Goal: Task Accomplishment & Management: Use online tool/utility

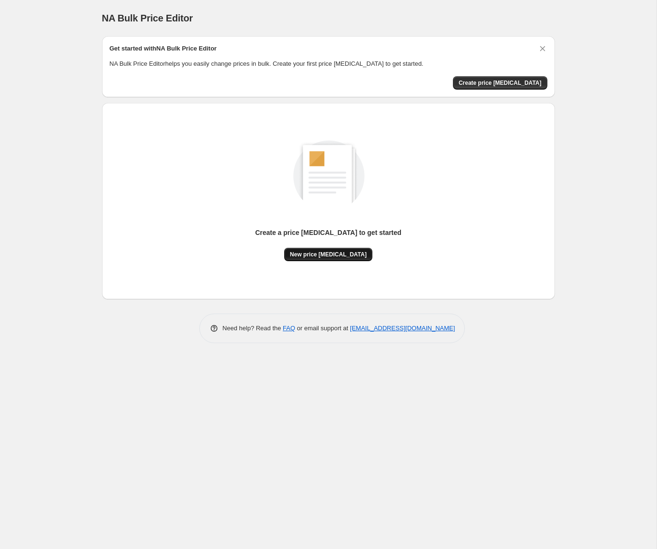
click at [350, 257] on span "New price change job" at bounding box center [328, 255] width 77 height 8
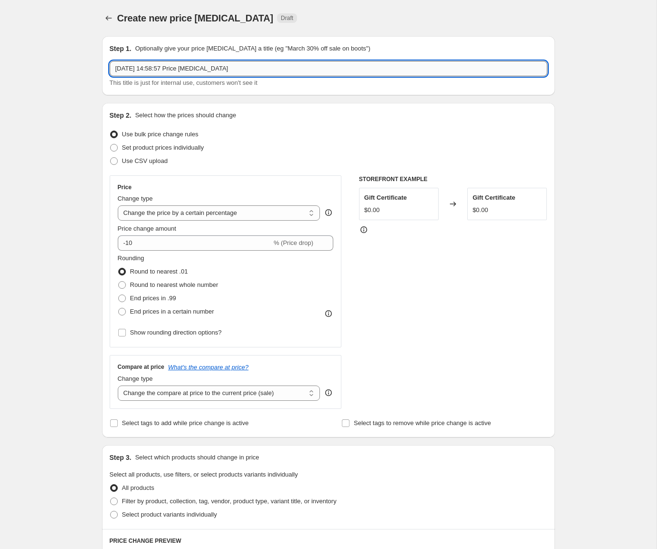
click at [169, 72] on input "26 Aug 2025, 14:58:57 Price change job" at bounding box center [329, 68] width 438 height 15
click at [219, 215] on select "Change the price to a certain amount Change the price by a certain amount Chang…" at bounding box center [219, 213] width 203 height 15
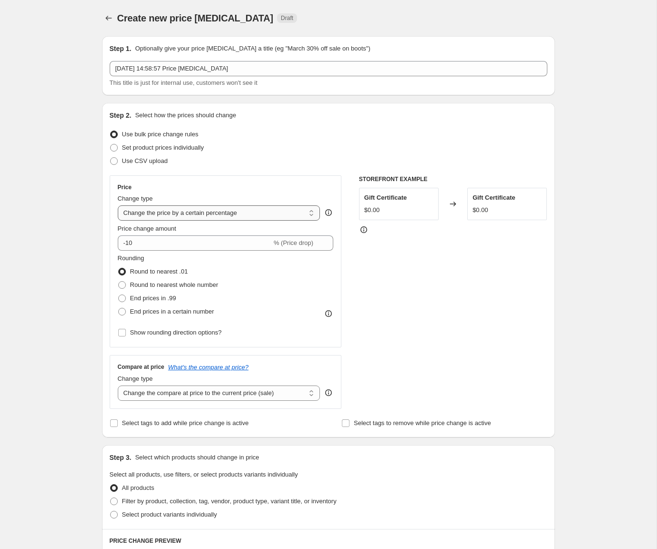
select select "ecap"
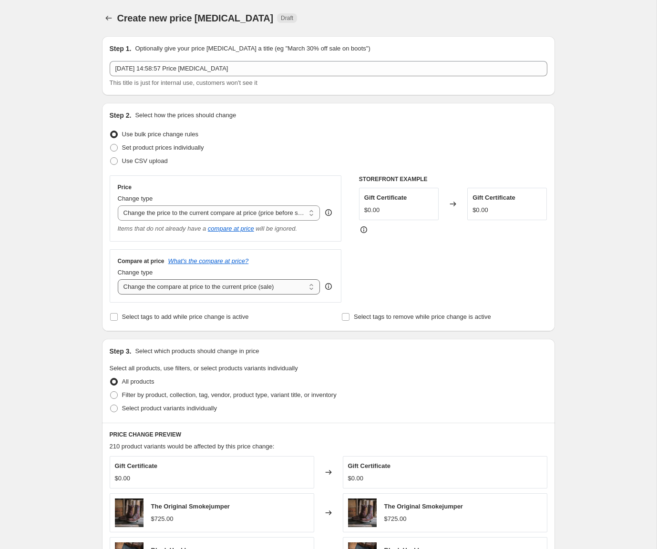
click at [177, 290] on select "Change the compare at price to the current price (sale) Change the compare at p…" at bounding box center [219, 286] width 203 height 15
click at [170, 212] on select "Change the price to a certain amount Change the price by a certain amount Chang…" at bounding box center [219, 213] width 203 height 15
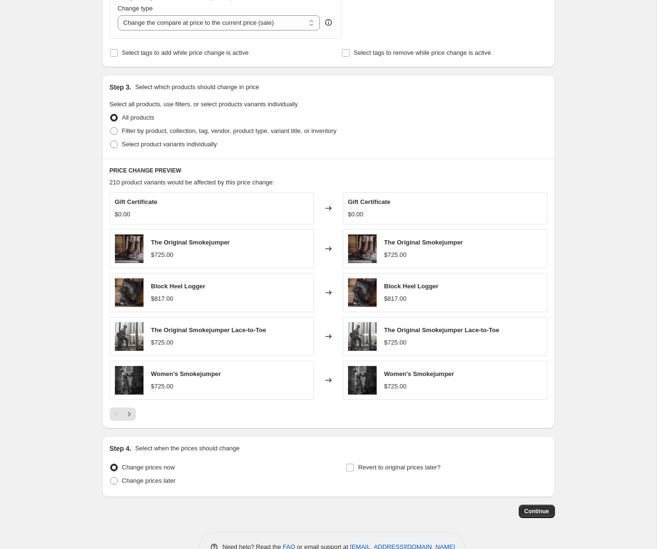
scroll to position [289, 0]
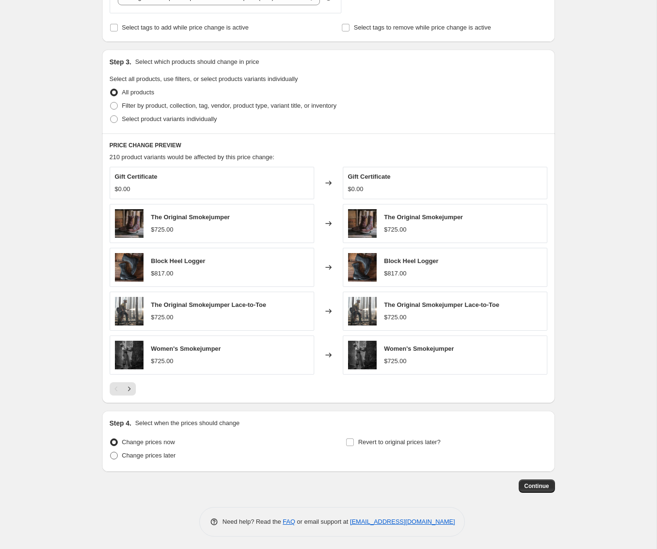
click at [134, 454] on span "Change prices later" at bounding box center [149, 455] width 54 height 7
click at [111, 453] on input "Change prices later" at bounding box center [110, 452] width 0 height 0
radio input "true"
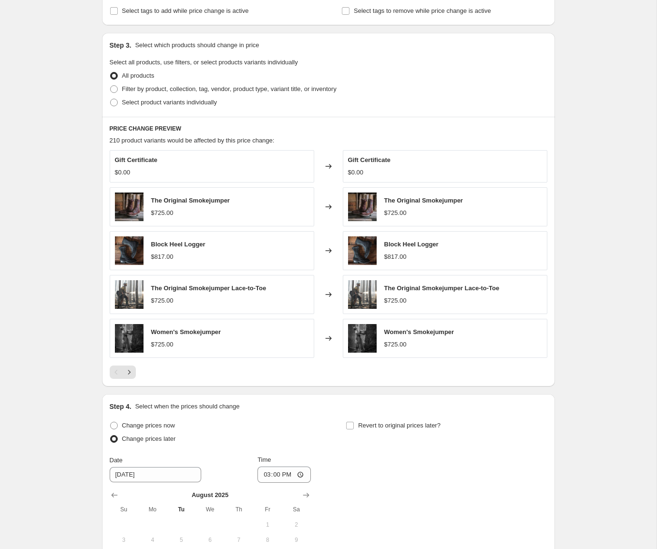
scroll to position [155, 0]
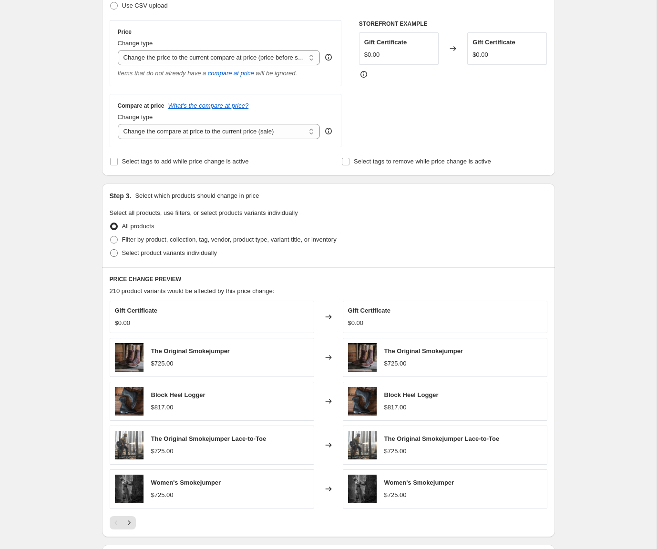
click at [178, 253] on span "Select product variants individually" at bounding box center [169, 252] width 95 height 7
click at [111, 250] on input "Select product variants individually" at bounding box center [110, 249] width 0 height 0
radio input "true"
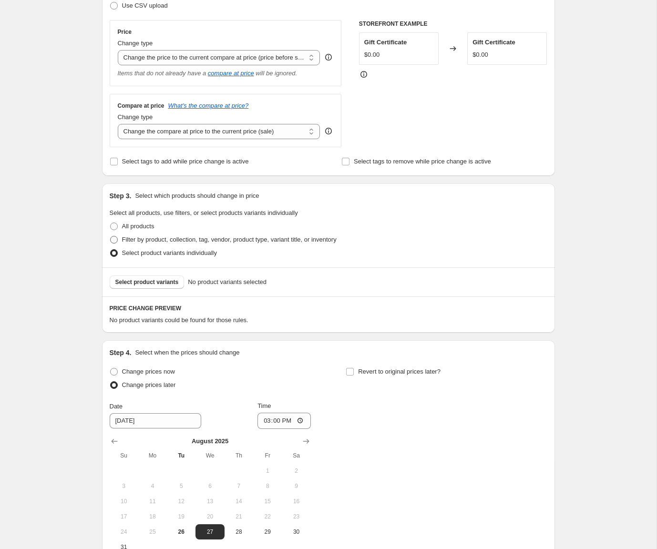
click at [176, 242] on span "Filter by product, collection, tag, vendor, product type, variant title, or inv…" at bounding box center [229, 239] width 215 height 7
click at [111, 237] on input "Filter by product, collection, tag, vendor, product type, variant title, or inv…" at bounding box center [110, 236] width 0 height 0
radio input "true"
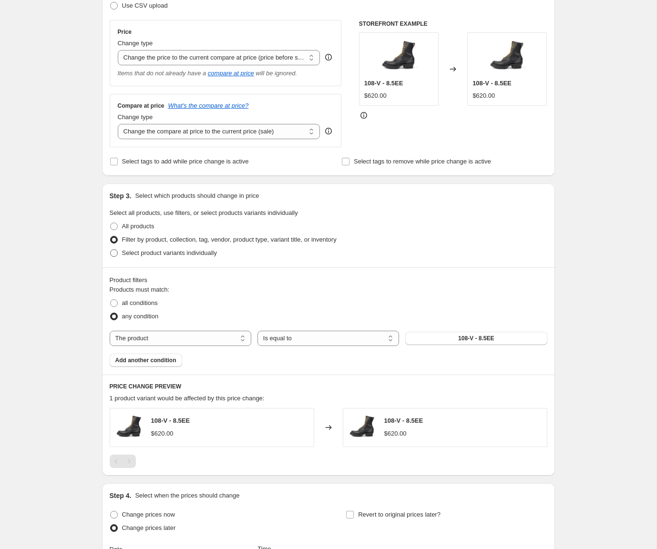
click at [178, 254] on span "Select product variants individually" at bounding box center [169, 252] width 95 height 7
click at [111, 250] on input "Select product variants individually" at bounding box center [110, 249] width 0 height 0
radio input "true"
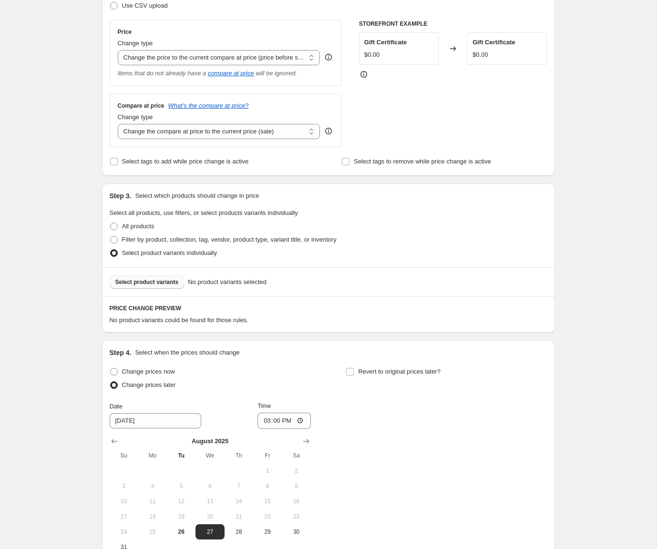
click at [172, 286] on button "Select product variants" at bounding box center [147, 282] width 75 height 13
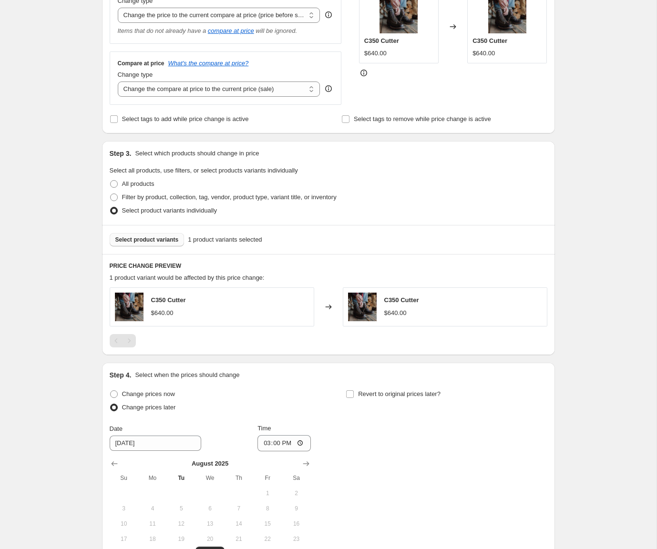
scroll to position [330, 0]
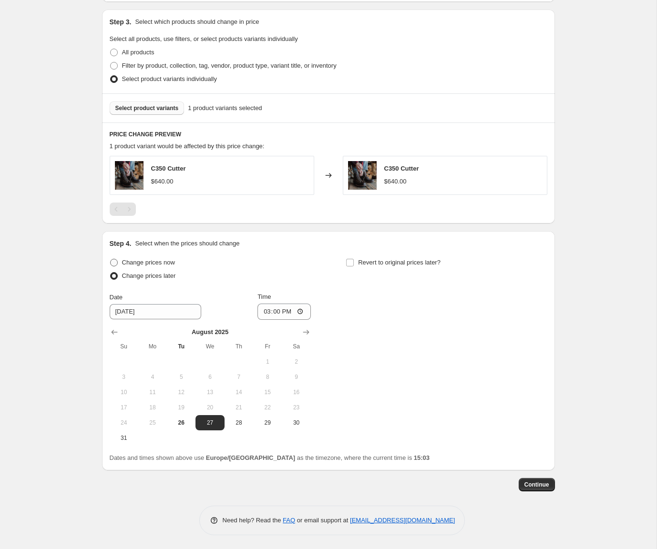
click at [154, 265] on span "Change prices now" at bounding box center [148, 262] width 53 height 7
click at [111, 259] on input "Change prices now" at bounding box center [110, 259] width 0 height 0
radio input "true"
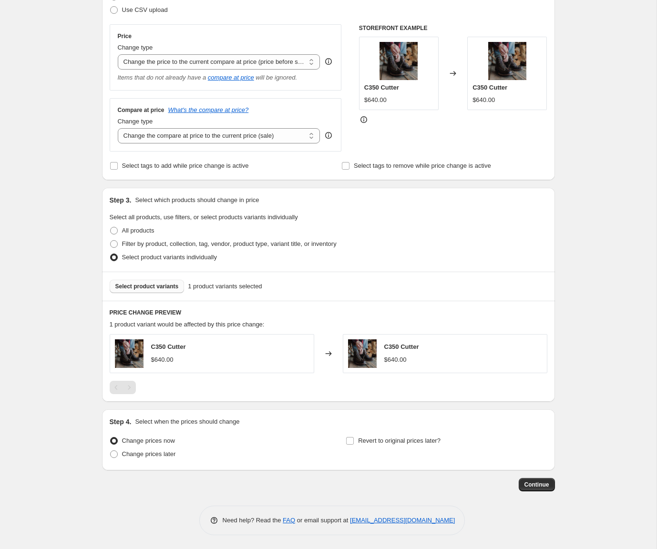
scroll to position [130, 0]
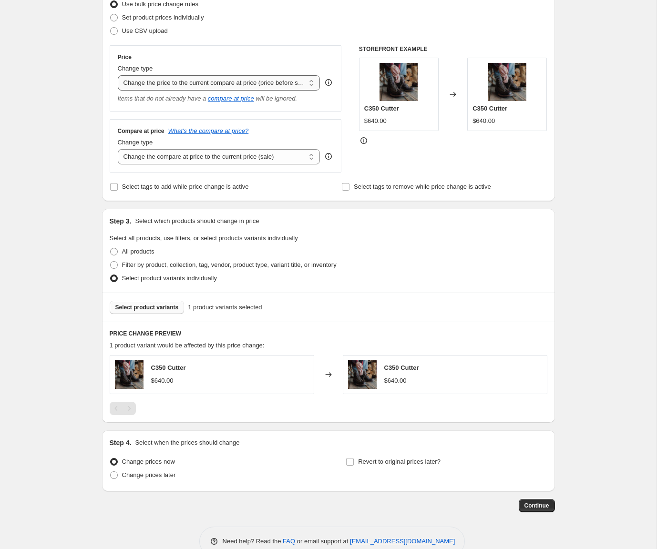
click at [196, 82] on select "Change the price to a certain amount Change the price by a certain amount Chang…" at bounding box center [219, 82] width 203 height 15
click at [202, 158] on select "Change the compare at price to the current price (sale) Change the compare at p…" at bounding box center [219, 156] width 203 height 15
click at [203, 85] on select "Change the price to a certain amount Change the price by a certain amount Chang…" at bounding box center [219, 82] width 203 height 15
click at [211, 159] on select "Change the compare at price to the current price (sale) Change the compare at p…" at bounding box center [219, 156] width 203 height 15
click at [227, 160] on select "Change the compare at price to the current price (sale) Change the compare at p…" at bounding box center [219, 156] width 203 height 15
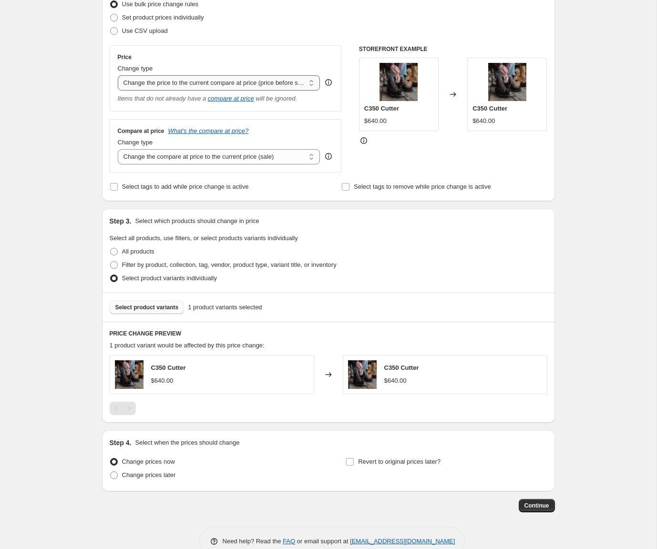
click at [227, 82] on select "Change the price to a certain amount Change the price by a certain amount Chang…" at bounding box center [219, 82] width 203 height 15
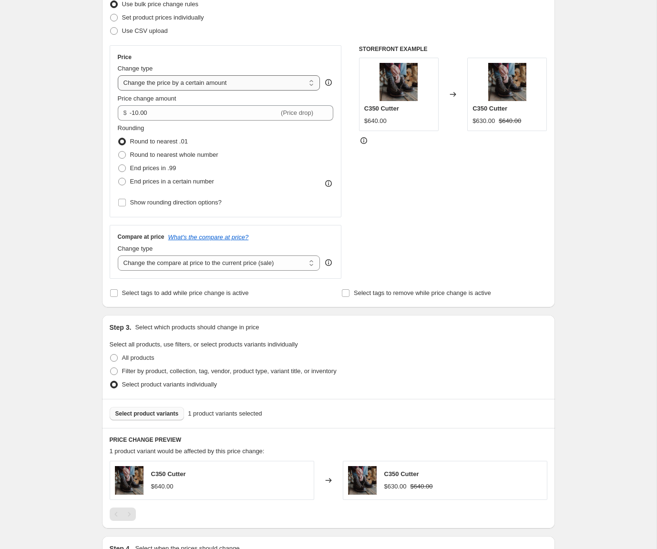
click at [224, 82] on select "Change the price to a certain amount Change the price by a certain amount Chang…" at bounding box center [219, 82] width 203 height 15
select select "to"
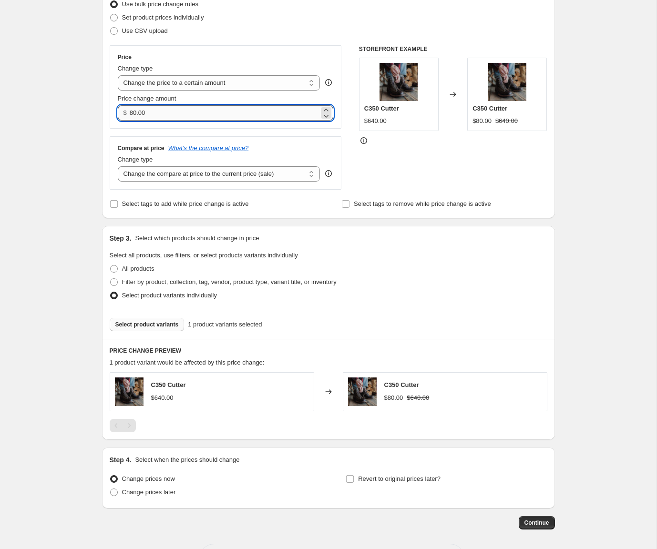
click at [148, 114] on input "80.00" at bounding box center [224, 112] width 189 height 15
type input "550.00"
click at [96, 154] on div "Step 1. Optionally give your price change job a title (eg "March 30% off sale o…" at bounding box center [324, 213] width 461 height 631
click at [164, 492] on span "Change prices later" at bounding box center [149, 492] width 54 height 7
click at [111, 489] on input "Change prices later" at bounding box center [110, 489] width 0 height 0
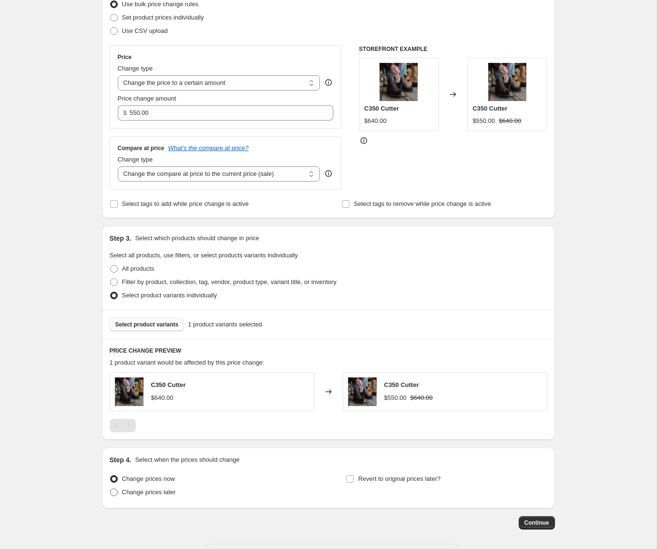
radio input "true"
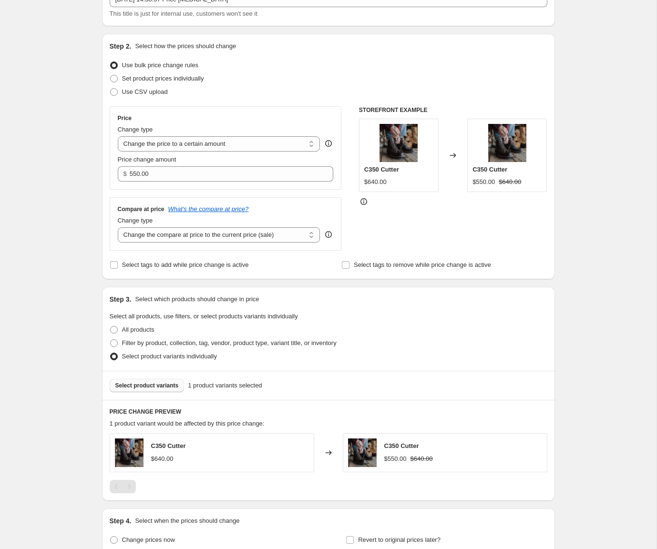
scroll to position [78, 0]
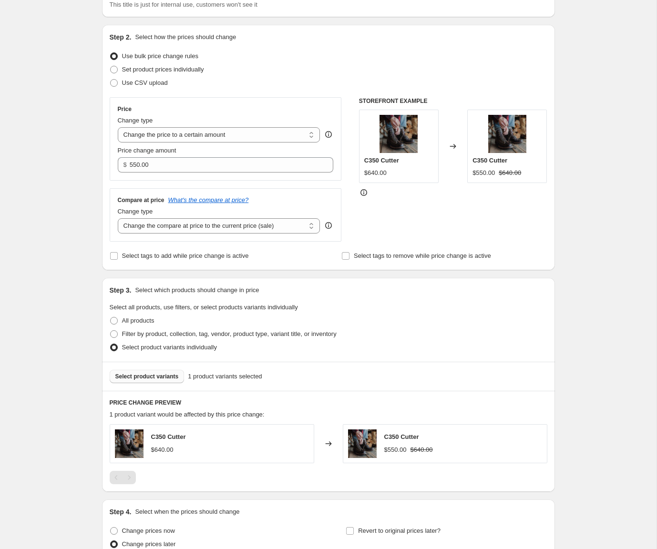
click at [153, 375] on span "Select product variants" at bounding box center [146, 377] width 63 height 8
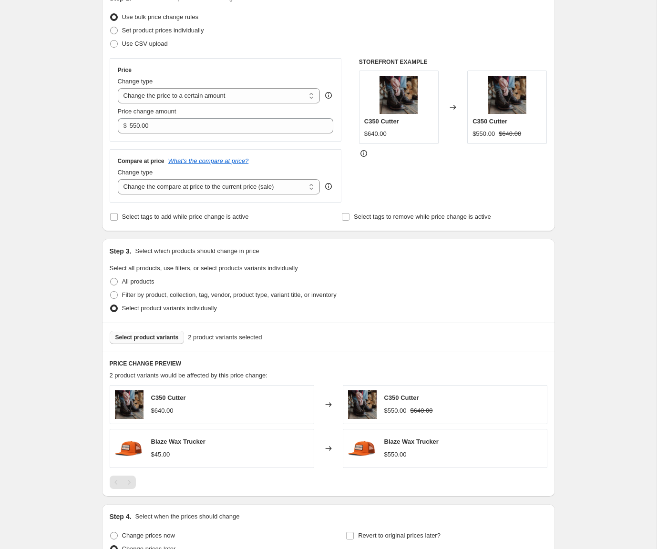
scroll to position [123, 0]
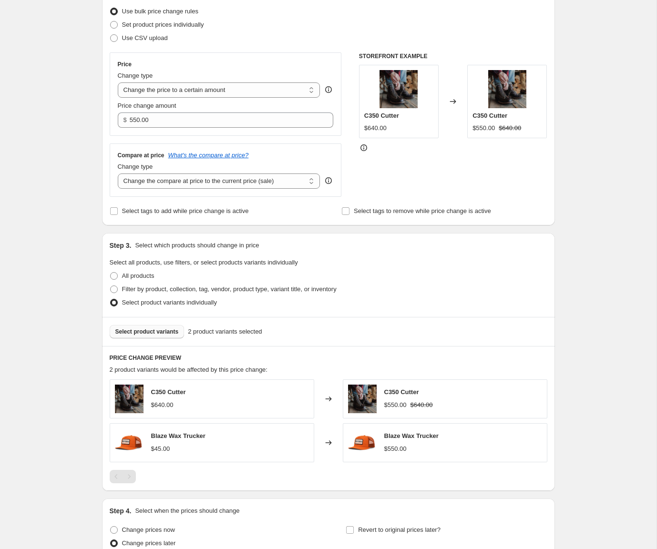
click at [172, 331] on span "Select product variants" at bounding box center [146, 332] width 63 height 8
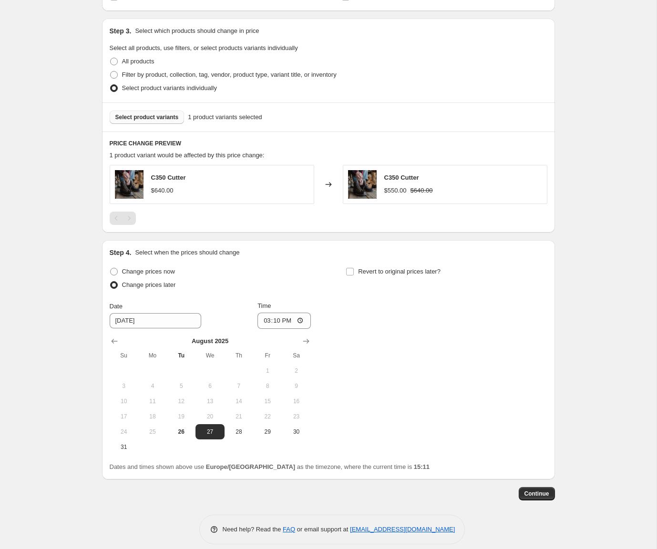
scroll to position [347, 0]
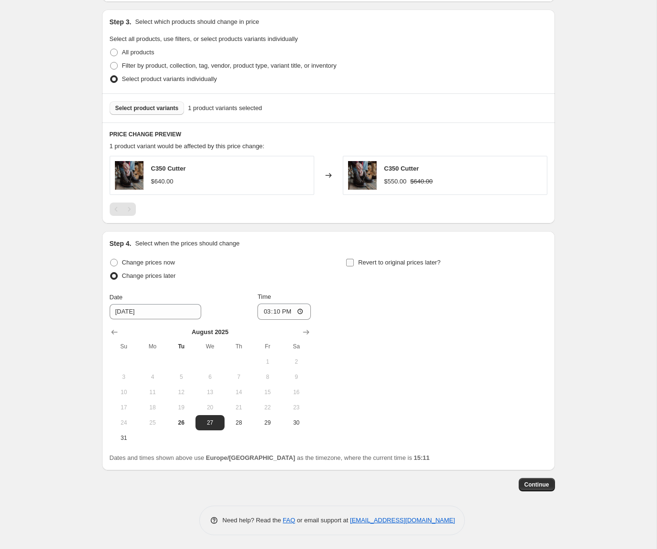
click at [350, 263] on input "Revert to original prices later?" at bounding box center [350, 263] width 8 height 8
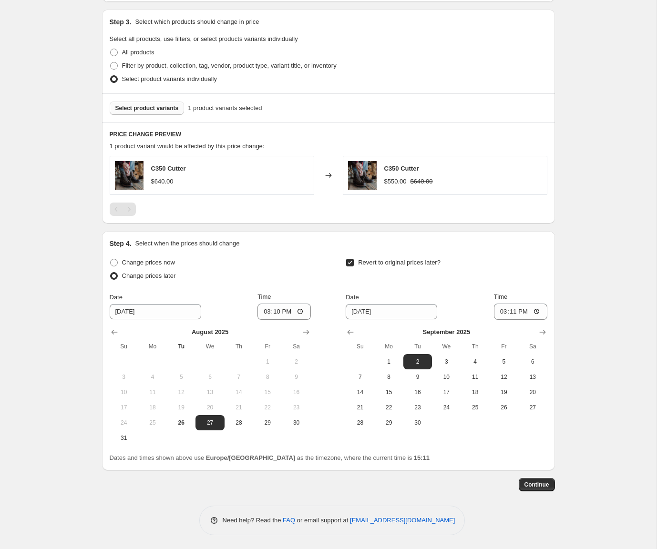
click at [350, 263] on input "Revert to original prices later?" at bounding box center [350, 263] width 8 height 8
checkbox input "false"
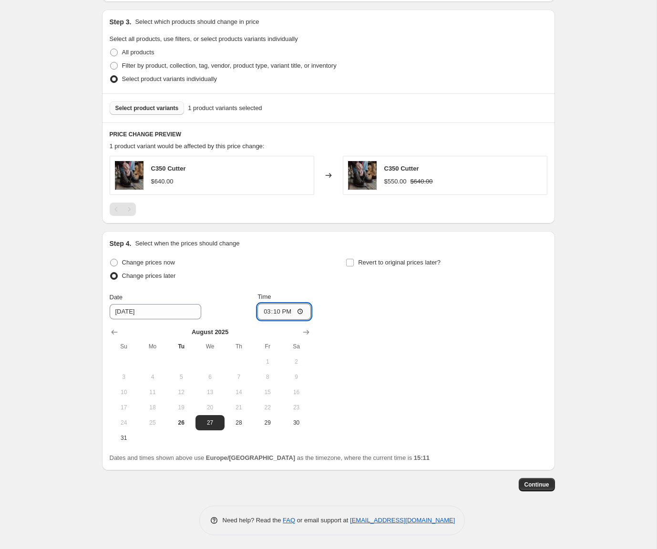
click at [288, 309] on input "15:10" at bounding box center [283, 312] width 53 height 16
type input "15:13"
click at [369, 351] on div "Change prices now Change prices later Date 8/27/2025 Time 15:13 August 2025 Su …" at bounding box center [329, 351] width 438 height 190
click at [530, 485] on span "Continue" at bounding box center [537, 485] width 25 height 8
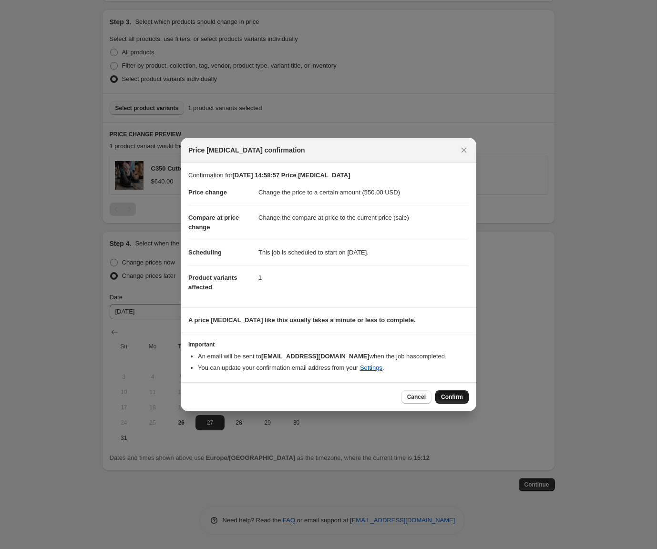
click at [448, 398] on span "Confirm" at bounding box center [452, 397] width 22 height 8
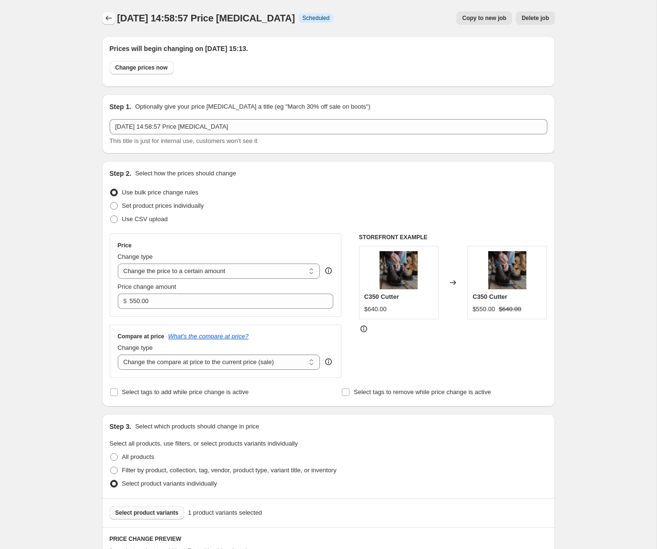
click at [109, 18] on icon "Price change jobs" at bounding box center [108, 18] width 6 height 5
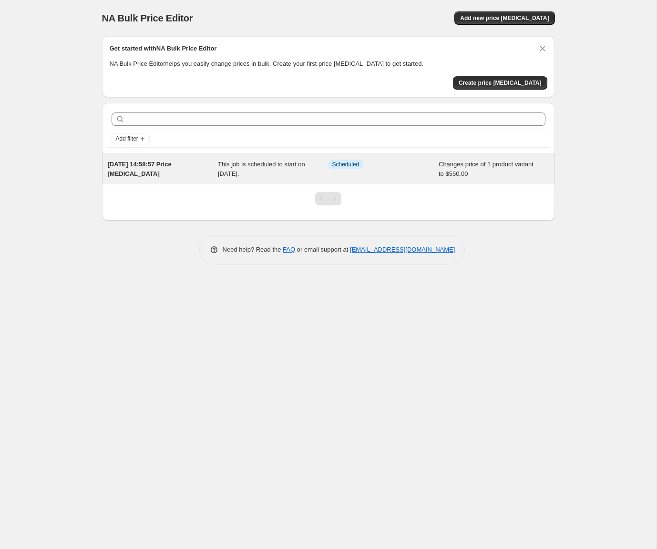
click at [320, 167] on div "This job is scheduled to start on 27 August 2025." at bounding box center [273, 169] width 111 height 19
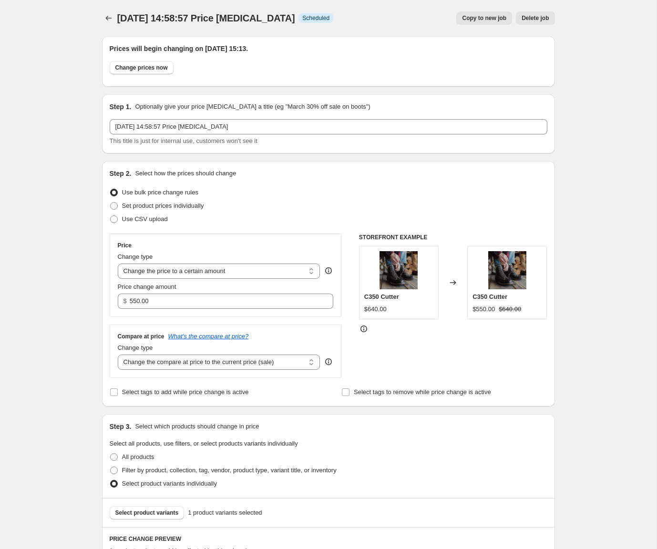
click at [474, 17] on span "Copy to new job" at bounding box center [484, 18] width 44 height 8
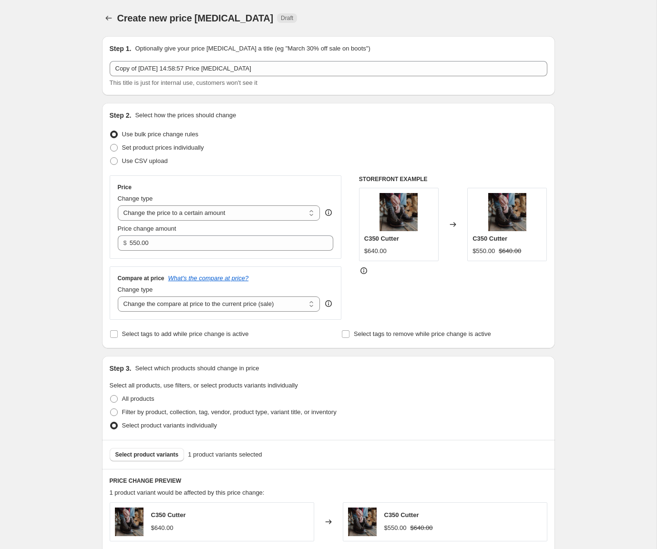
click at [105, 25] on div "Create new price change job. This page is ready Create new price change job Dra…" at bounding box center [328, 18] width 453 height 36
click at [106, 19] on icon "Price change jobs" at bounding box center [109, 18] width 10 height 10
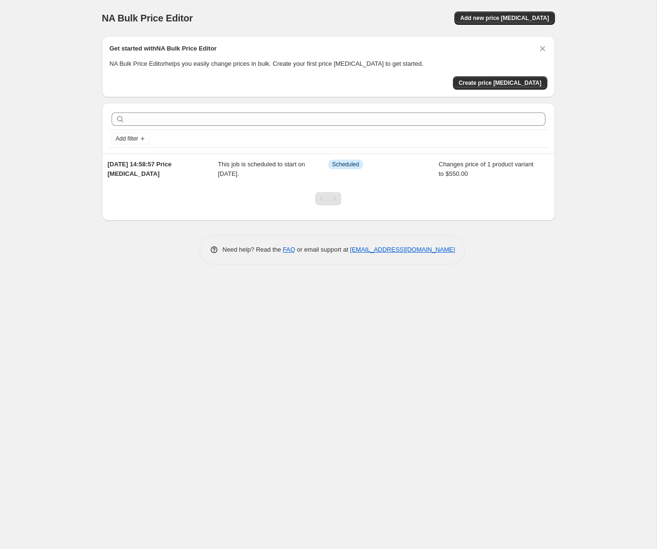
click at [110, 274] on div "NA Bulk Price Editor. This page is ready NA Bulk Price Editor Add new price cha…" at bounding box center [329, 139] width 476 height 279
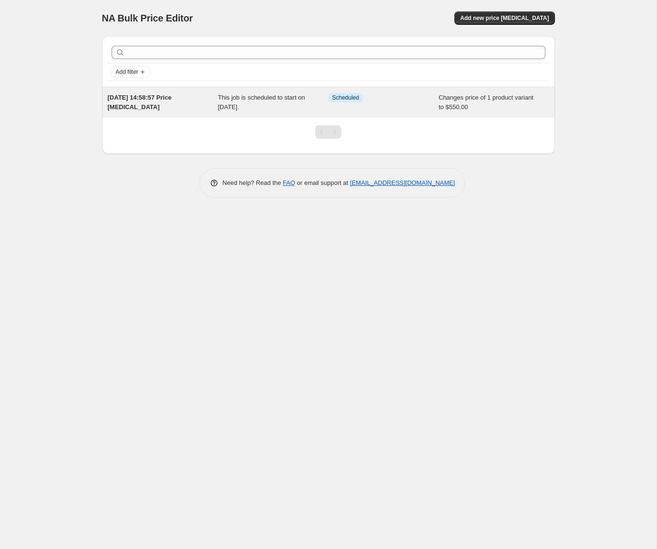
click at [226, 101] on span "This job is scheduled to start on 27 August 2025." at bounding box center [261, 102] width 87 height 17
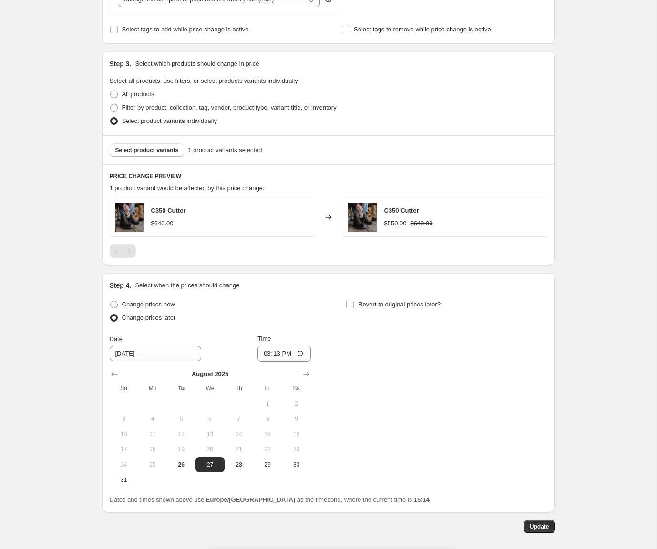
scroll to position [405, 0]
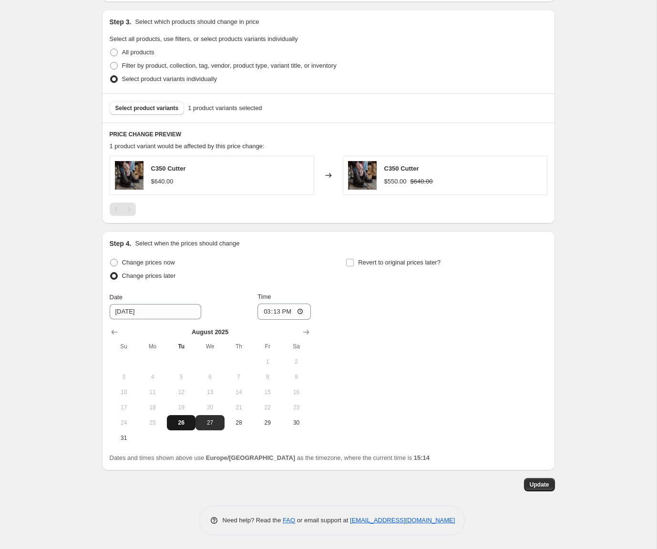
click at [183, 425] on span "26" at bounding box center [181, 423] width 21 height 8
type input "8/26/2025"
click at [287, 309] on input "15:13" at bounding box center [283, 312] width 53 height 16
type input "15:15"
click at [539, 485] on span "Update" at bounding box center [540, 485] width 20 height 8
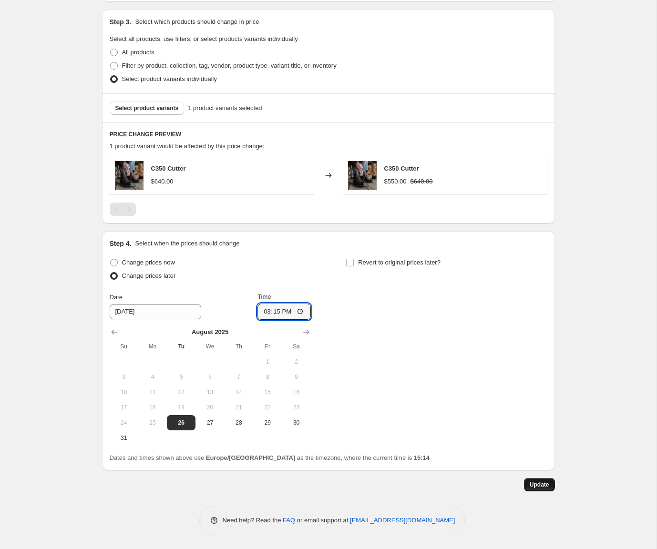
scroll to position [0, 0]
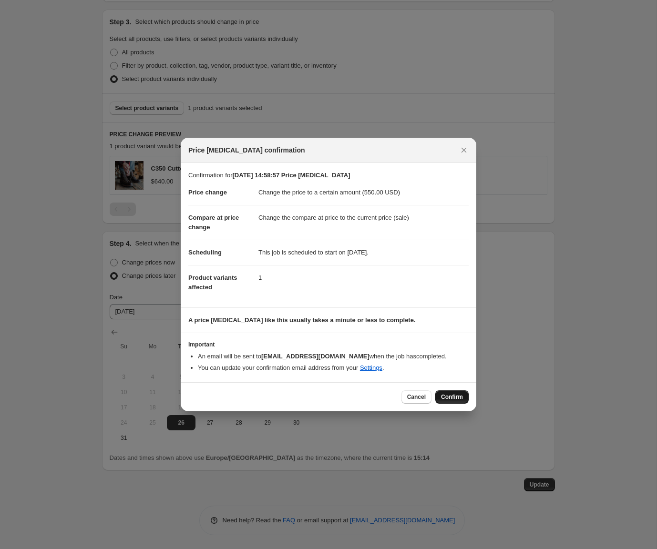
click at [447, 396] on span "Confirm" at bounding box center [452, 397] width 22 height 8
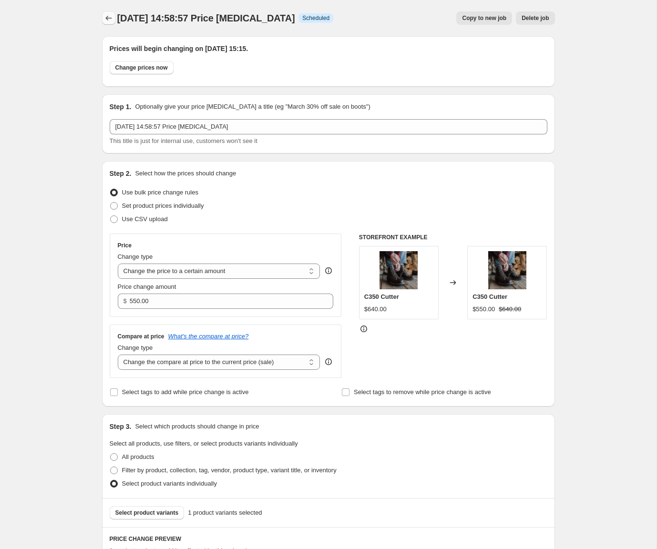
click at [107, 15] on icon "Price change jobs" at bounding box center [109, 18] width 10 height 10
